Goal: Navigation & Orientation: Find specific page/section

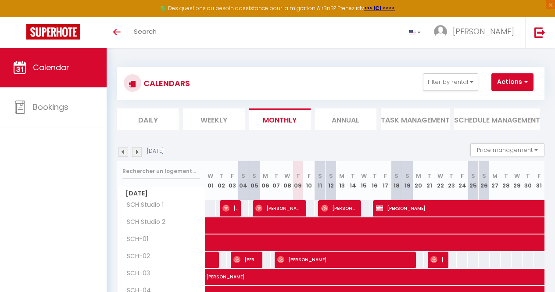
click at [199, 121] on li "Weekly" at bounding box center [213, 119] width 61 height 22
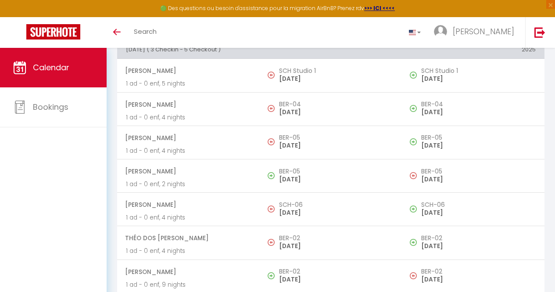
scroll to position [628, 0]
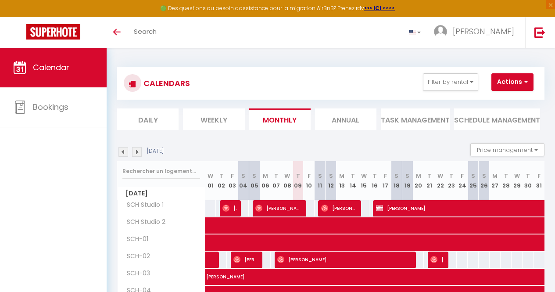
click at [207, 129] on li "Weekly" at bounding box center [213, 119] width 61 height 22
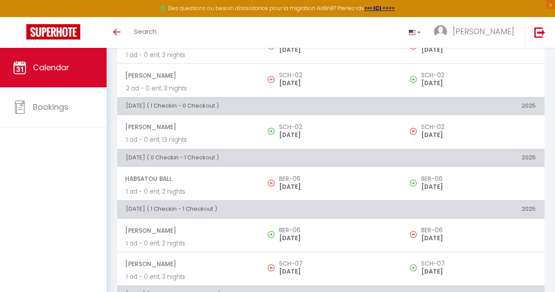
scroll to position [298, 0]
